Goal: Obtain resource: Download file/media

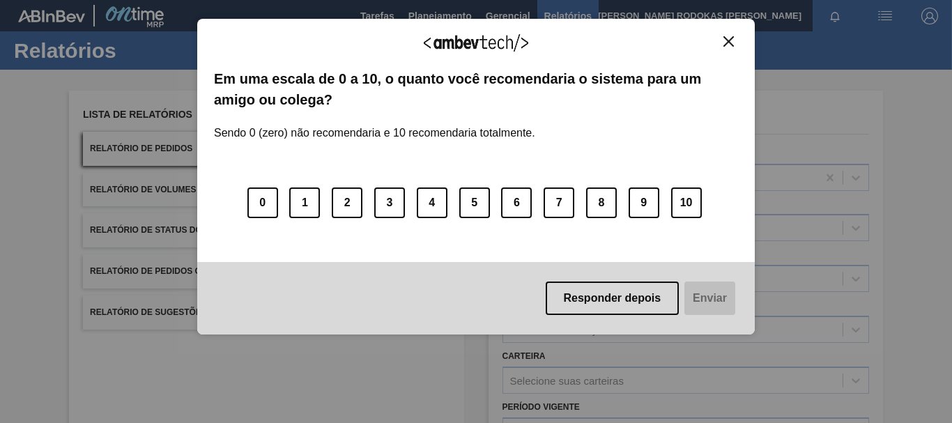
click at [721, 40] on button "Close" at bounding box center [728, 42] width 19 height 12
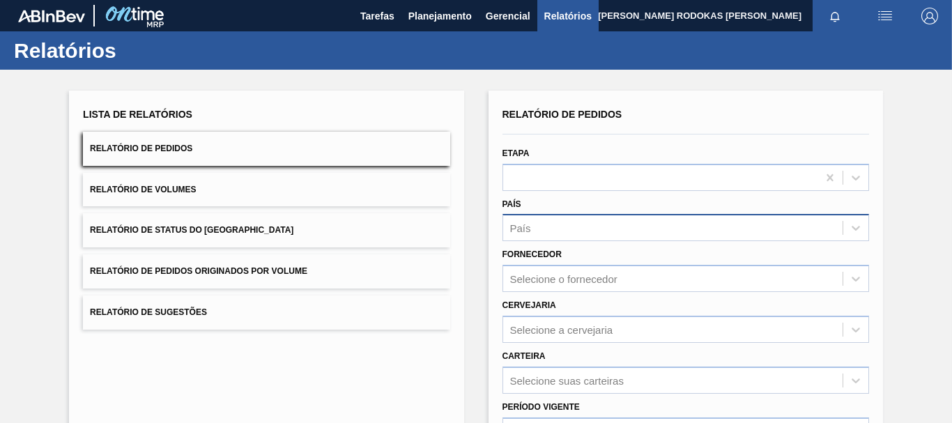
scroll to position [139, 0]
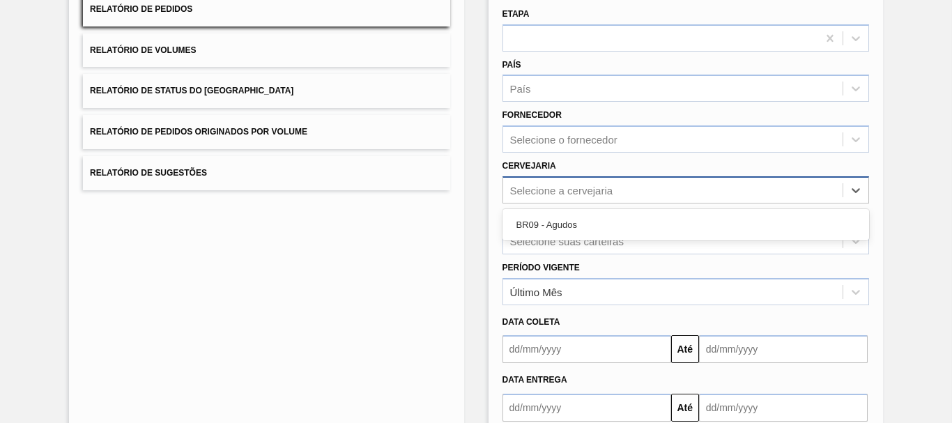
click at [546, 195] on div "Selecione a cervejaria" at bounding box center [561, 190] width 103 height 12
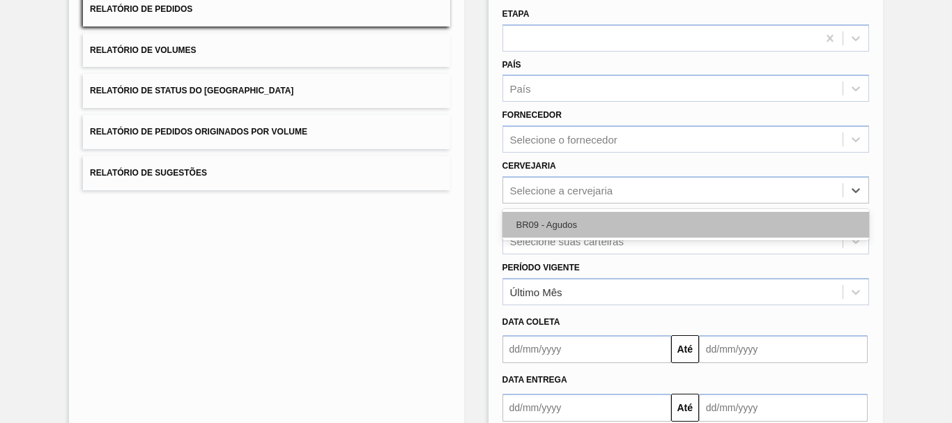
click at [546, 215] on div "BR09 - Agudos" at bounding box center [685, 225] width 367 height 26
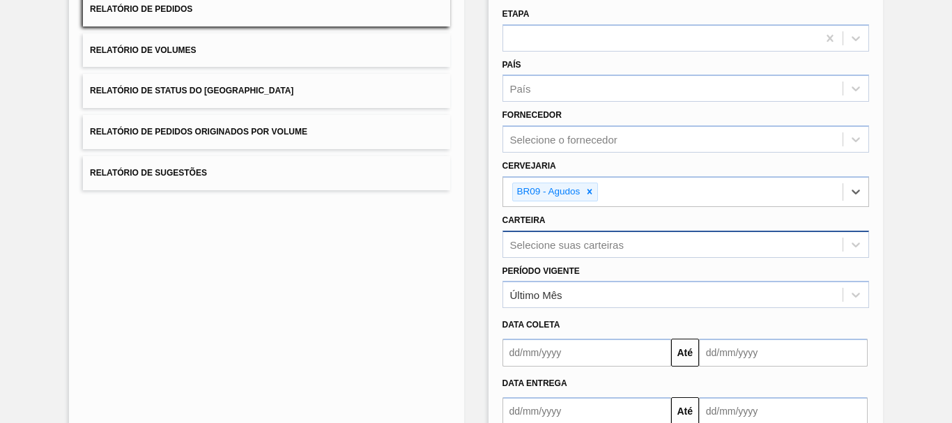
scroll to position [194, 0]
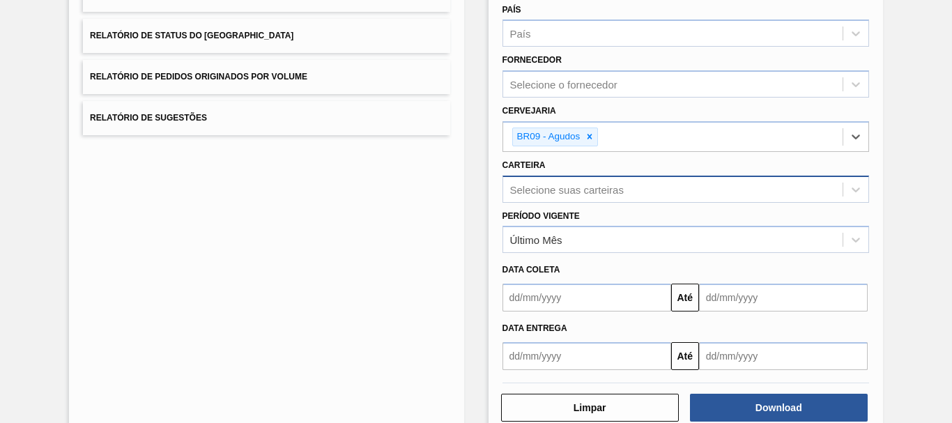
click at [544, 203] on div "Selecione suas carteiras" at bounding box center [685, 189] width 367 height 27
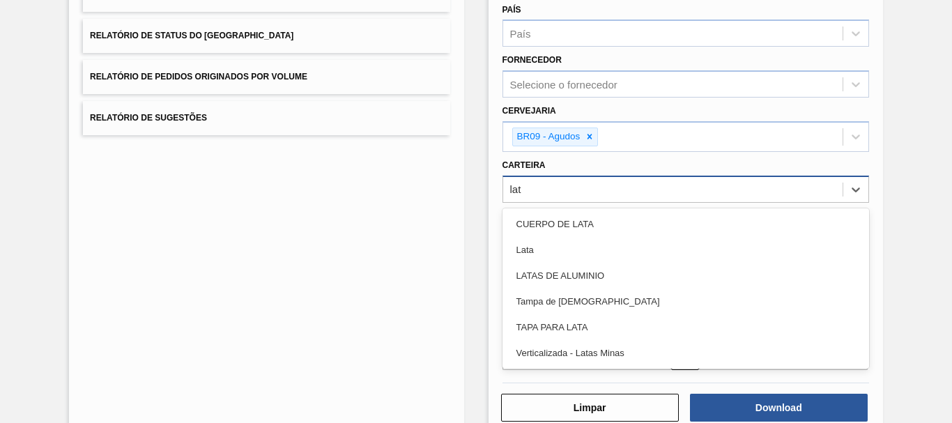
type input "lata"
click at [544, 243] on div "Lata" at bounding box center [685, 250] width 367 height 26
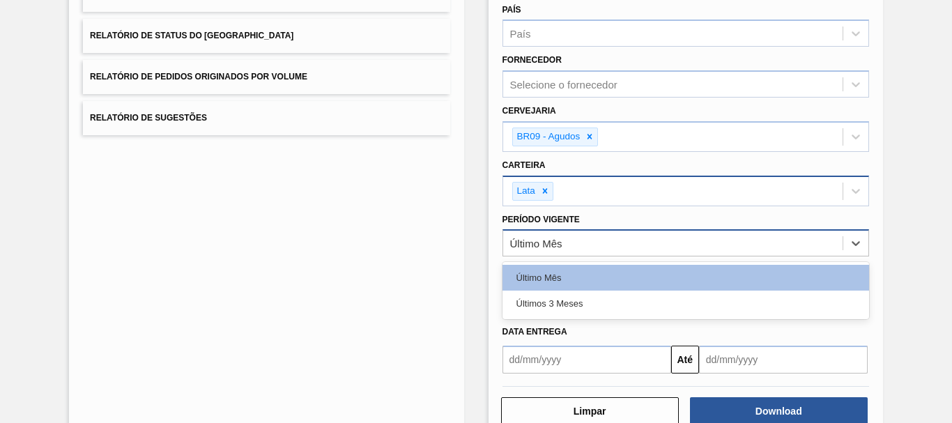
click at [597, 243] on div "Último Mês" at bounding box center [672, 243] width 339 height 20
click at [600, 252] on div "Último Mês" at bounding box center [672, 243] width 339 height 20
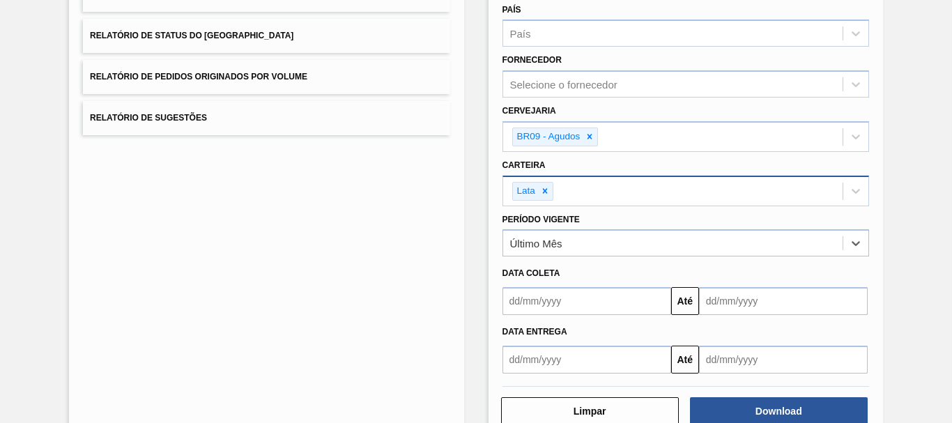
click at [666, 296] on input "text" at bounding box center [586, 301] width 169 height 28
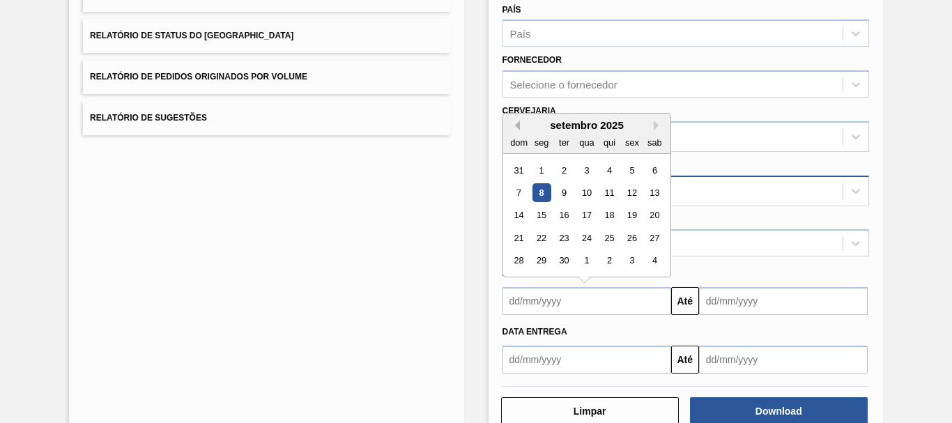
click at [516, 123] on button "Previous Month" at bounding box center [515, 126] width 10 height 10
click at [510, 255] on div "24" at bounding box center [518, 261] width 19 height 19
type input "[DATE]"
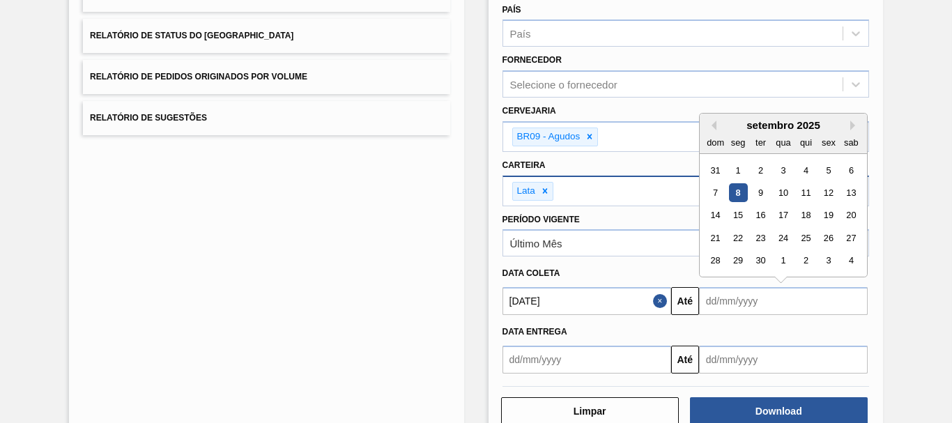
click at [740, 305] on input "text" at bounding box center [783, 301] width 169 height 28
click at [853, 130] on button "Next Month" at bounding box center [855, 126] width 10 height 10
click at [820, 263] on div "31" at bounding box center [828, 261] width 19 height 19
type input "[DATE]"
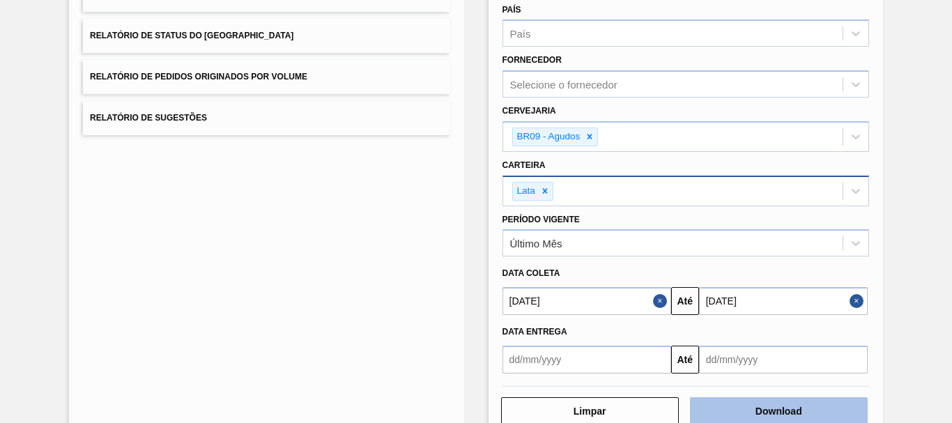
click at [840, 403] on button "Download" at bounding box center [779, 411] width 178 height 28
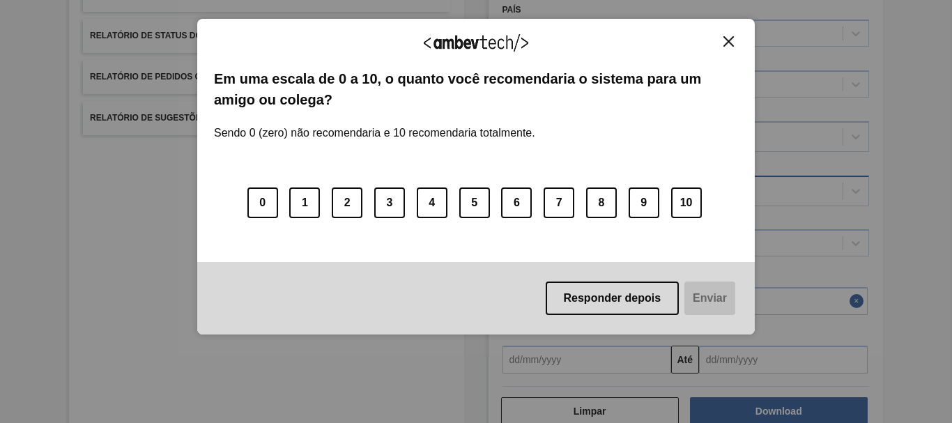
click at [735, 38] on button "Close" at bounding box center [728, 42] width 19 height 12
click at [732, 46] on img "Close" at bounding box center [728, 41] width 10 height 10
